Goal: Information Seeking & Learning: Check status

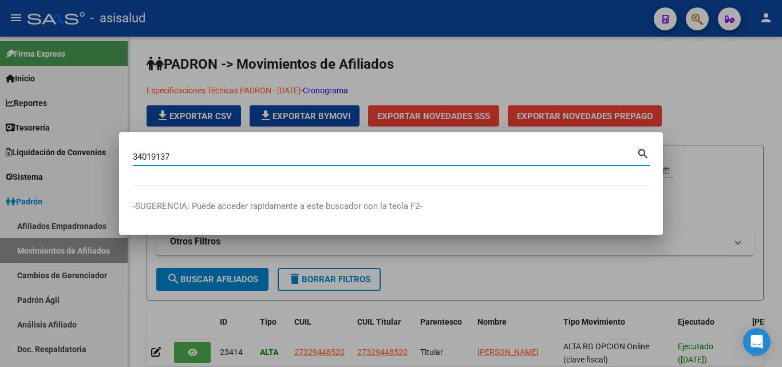
type input "34019137"
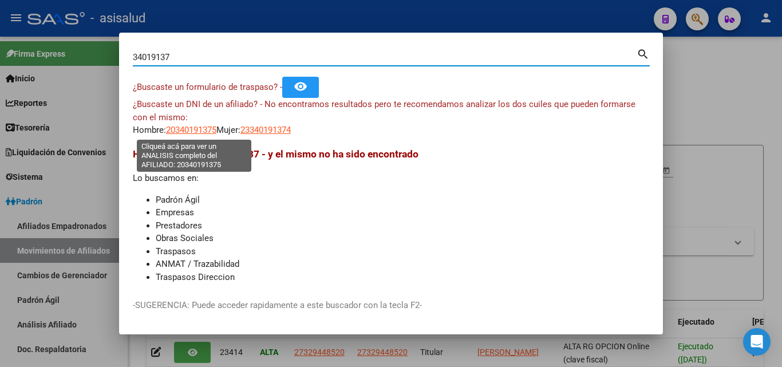
click at [208, 126] on span "20340191375" at bounding box center [191, 130] width 50 height 10
type textarea "20340191375"
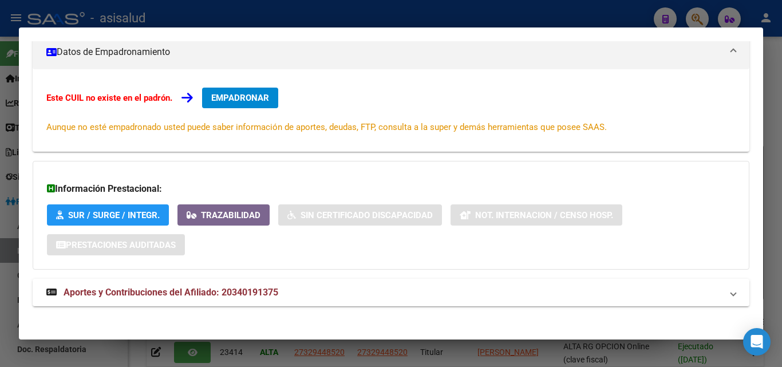
scroll to position [171, 0]
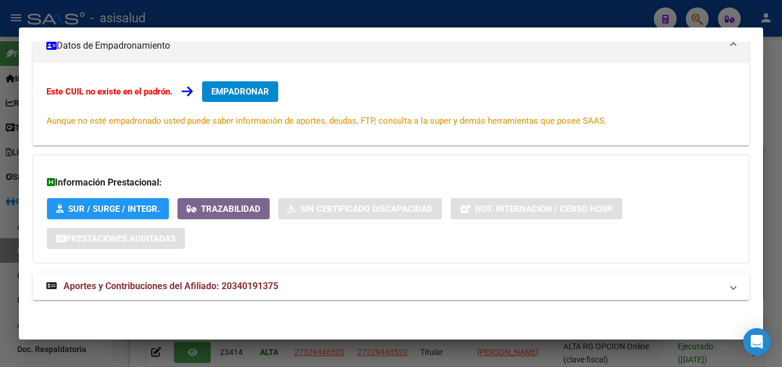
click at [206, 288] on span "Aportes y Contribuciones del Afiliado: 20340191375" at bounding box center [171, 285] width 215 height 11
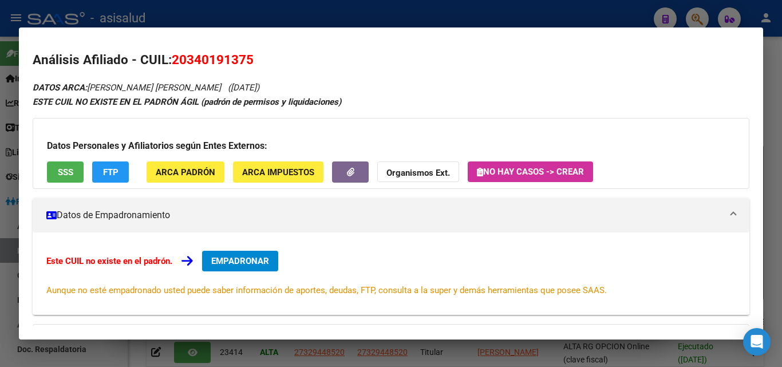
scroll to position [0, 0]
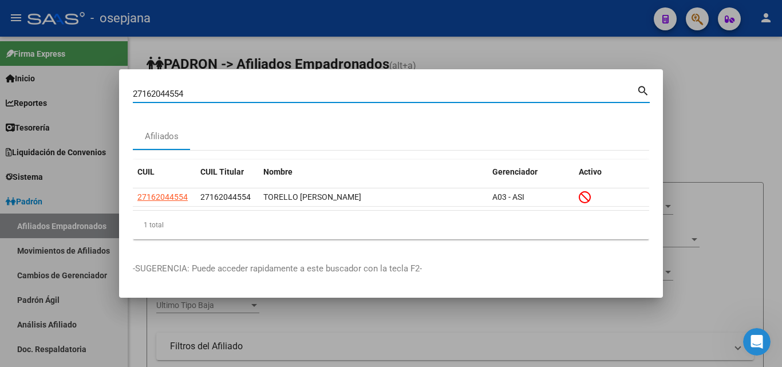
drag, startPoint x: 192, startPoint y: 90, endPoint x: 119, endPoint y: 82, distance: 73.7
click at [119, 83] on mat-dialog-content "27162044554 Buscar (apellido, dni, cuil, [PERSON_NAME], cuit, obra social) sear…" at bounding box center [391, 165] width 544 height 165
paste input "0340191375"
type input "20340191375"
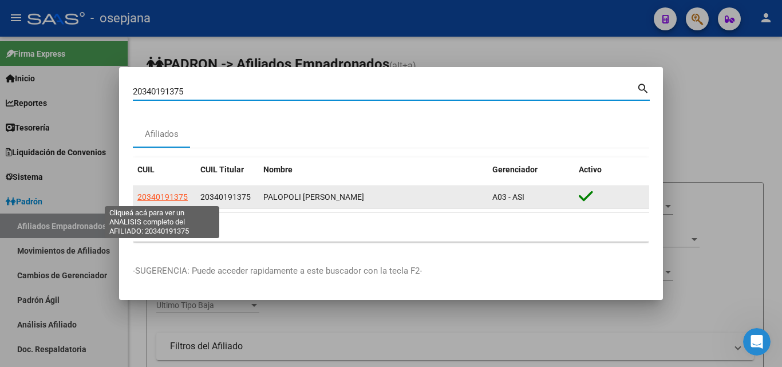
click at [180, 193] on span "20340191375" at bounding box center [162, 196] width 50 height 9
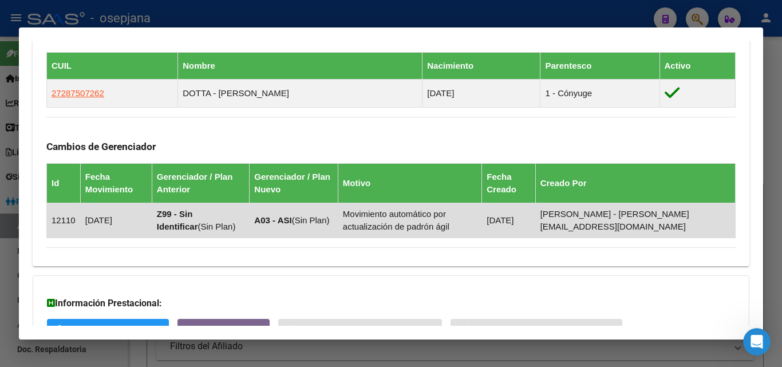
scroll to position [750, 0]
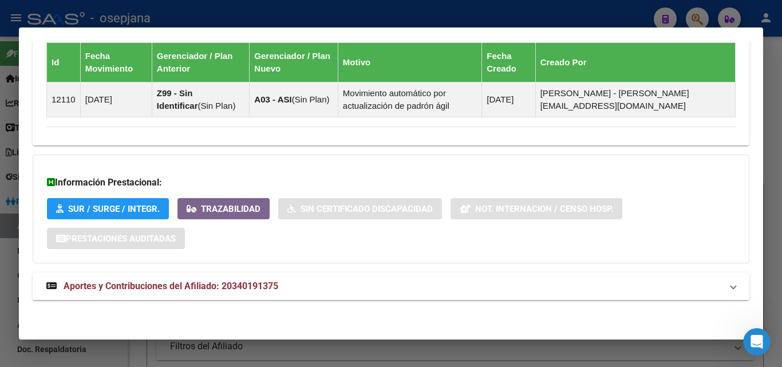
click at [197, 287] on span "Aportes y Contribuciones del Afiliado: 20340191375" at bounding box center [171, 285] width 215 height 11
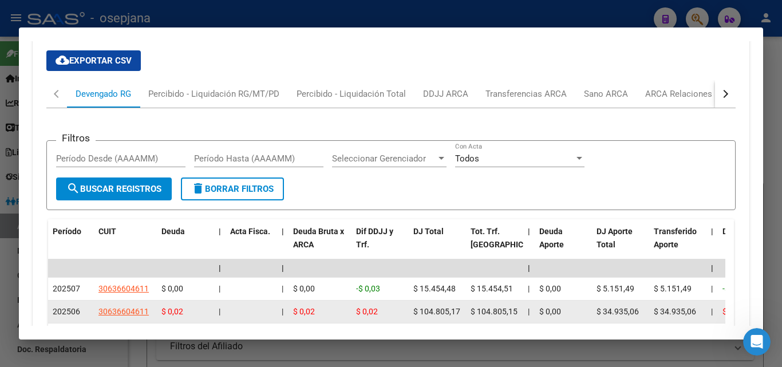
scroll to position [979, 0]
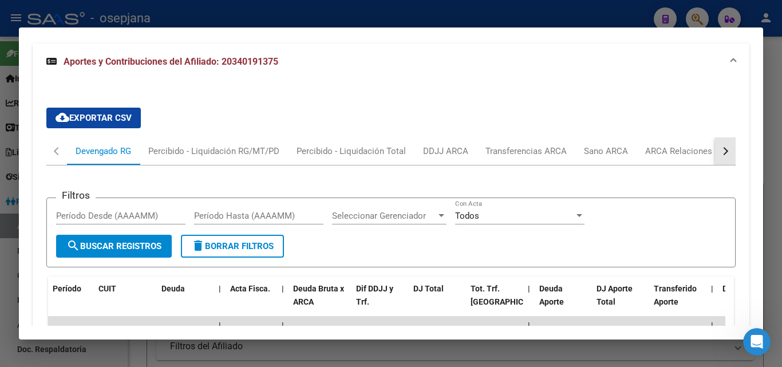
click at [720, 152] on button "button" at bounding box center [725, 150] width 21 height 27
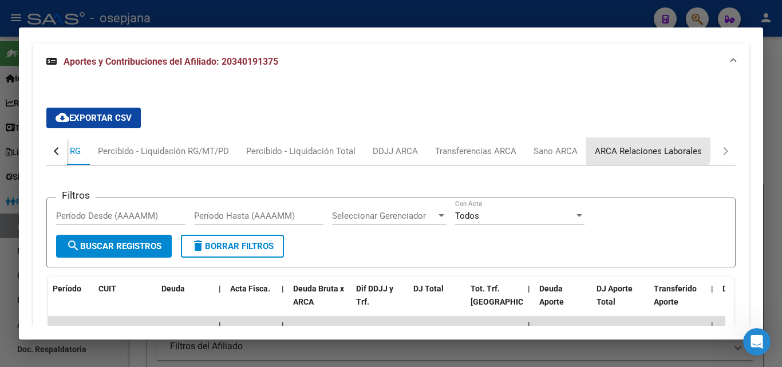
click at [628, 145] on div "ARCA Relaciones Laborales" at bounding box center [647, 151] width 107 height 13
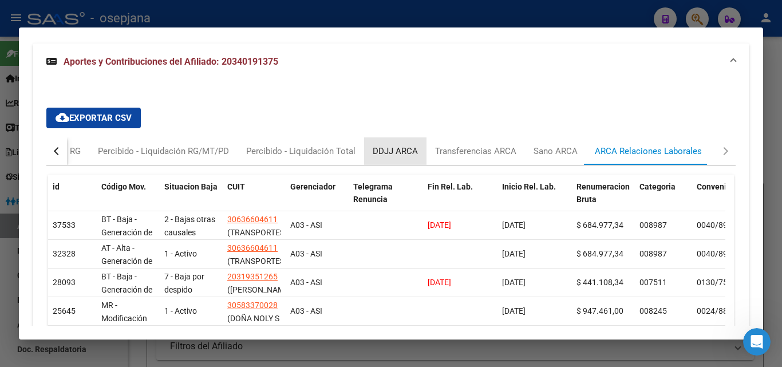
click at [406, 152] on div "DDJJ ARCA" at bounding box center [394, 151] width 45 height 13
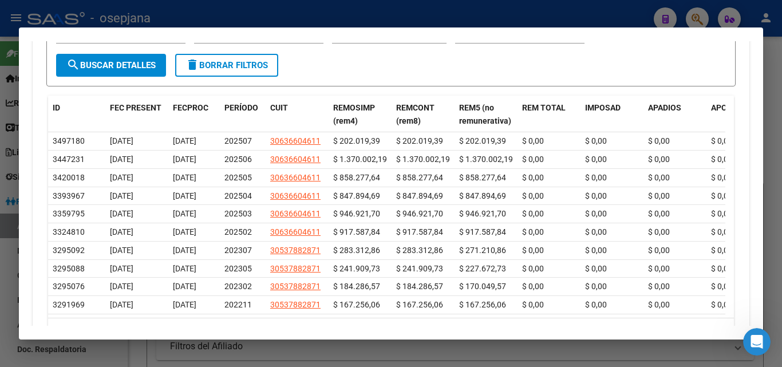
scroll to position [1155, 0]
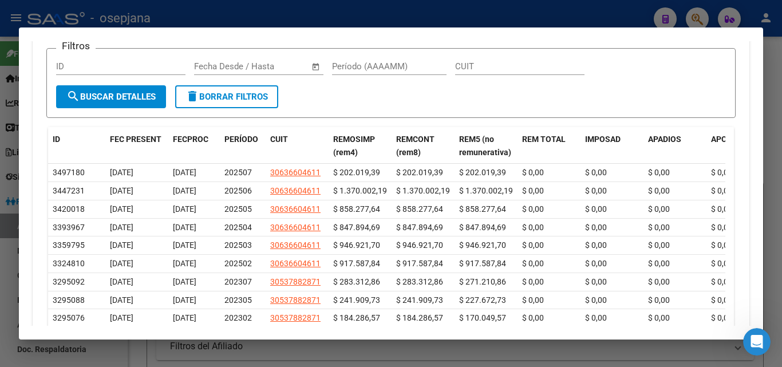
click at [403, 21] on div at bounding box center [391, 183] width 782 height 367
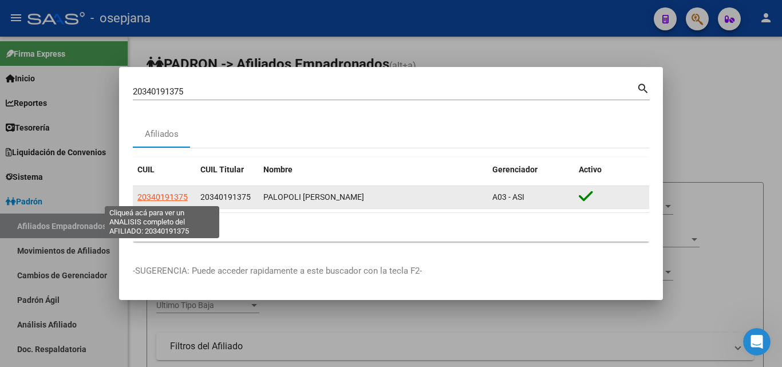
click at [149, 200] on span "20340191375" at bounding box center [162, 196] width 50 height 9
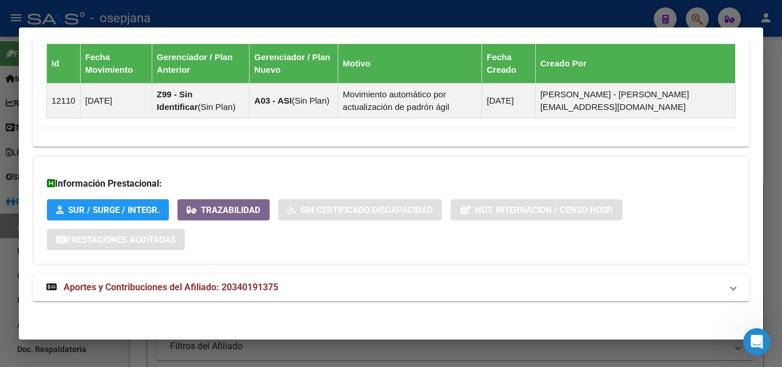
scroll to position [750, 0]
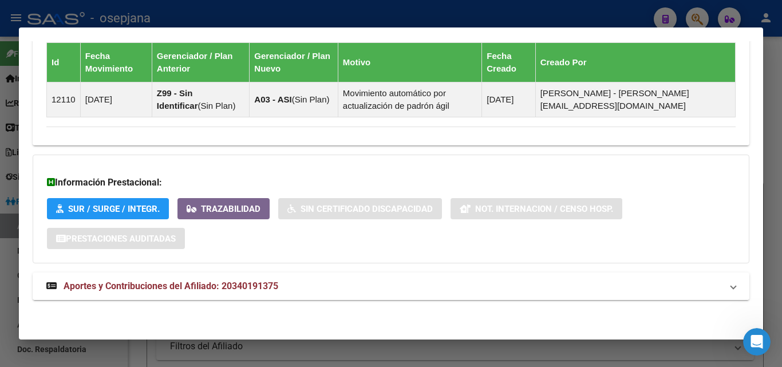
drag, startPoint x: 264, startPoint y: 282, endPoint x: 470, endPoint y: 202, distance: 221.0
click at [265, 282] on span "Aportes y Contribuciones del Afiliado: 20340191375" at bounding box center [171, 285] width 215 height 11
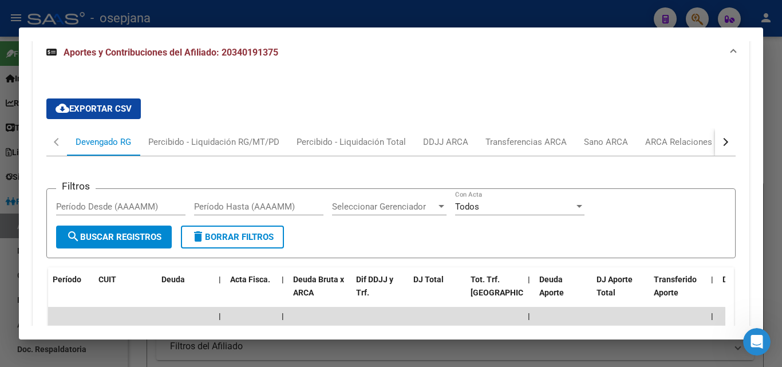
scroll to position [979, 0]
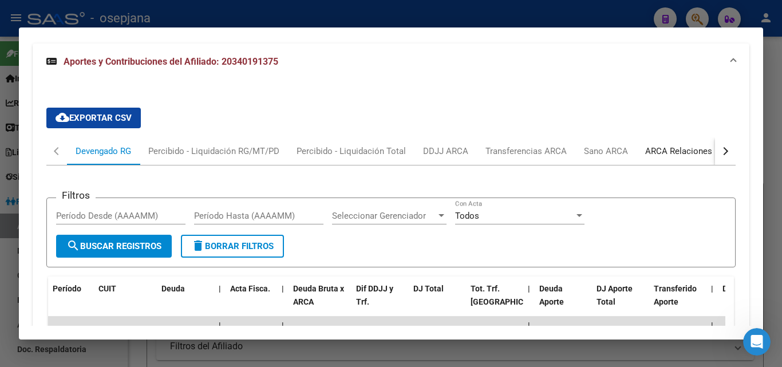
click at [683, 155] on div "ARCA Relaciones Laborales" at bounding box center [698, 151] width 107 height 13
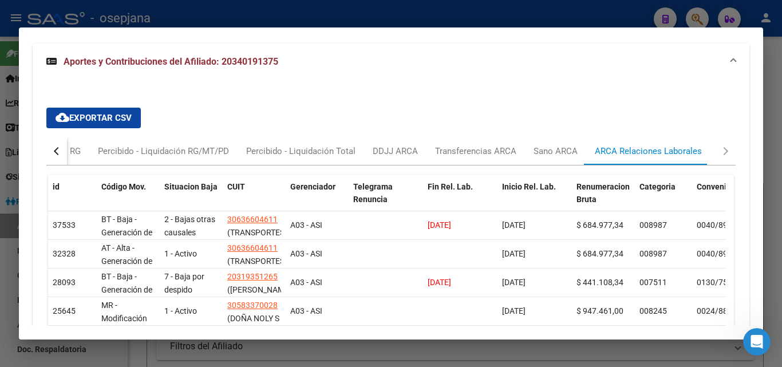
click at [475, 19] on div at bounding box center [391, 183] width 782 height 367
